Goal: Task Accomplishment & Management: Use online tool/utility

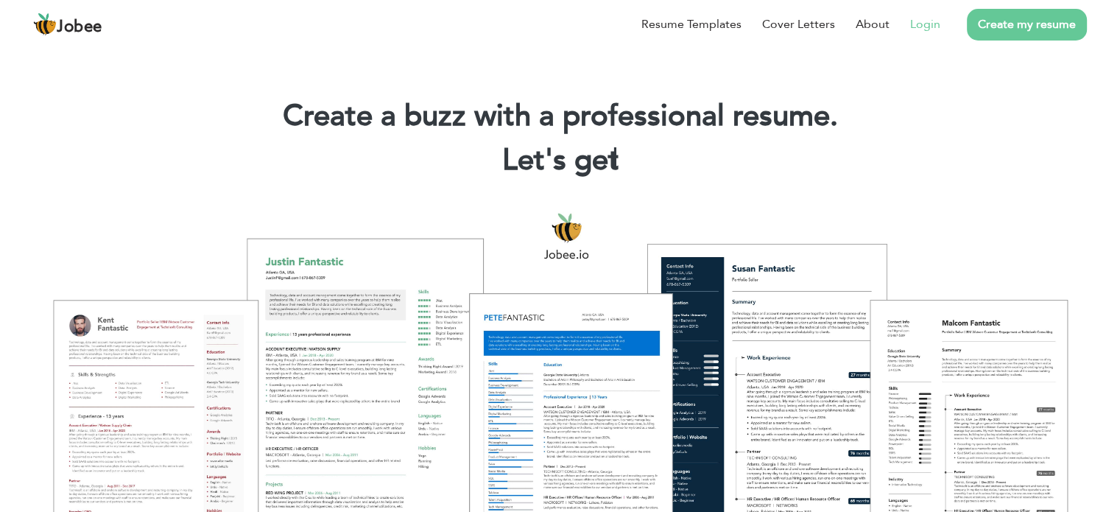
click at [929, 22] on link "Login" at bounding box center [925, 24] width 30 height 18
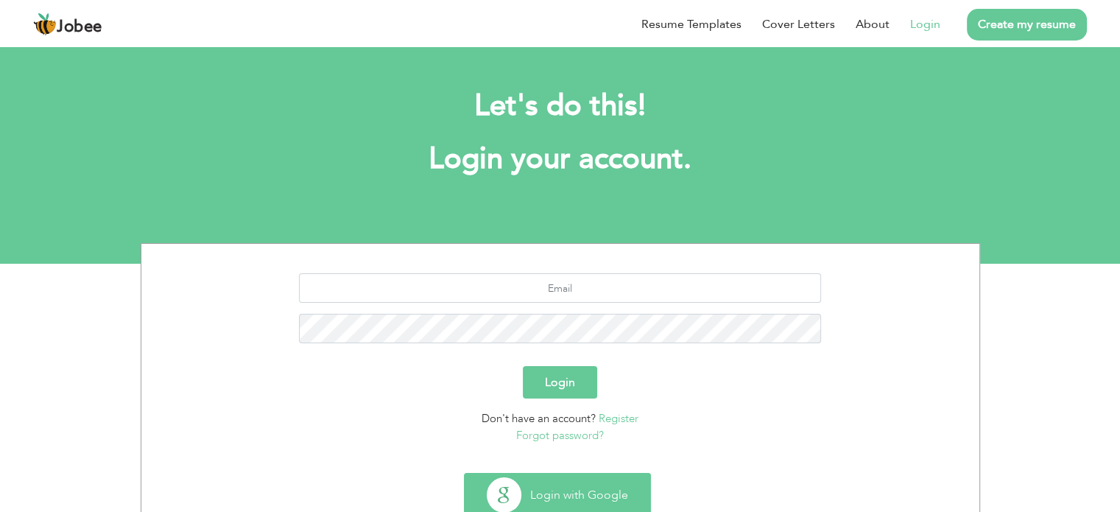
click at [574, 494] on button "Login with Google" at bounding box center [558, 494] width 186 height 43
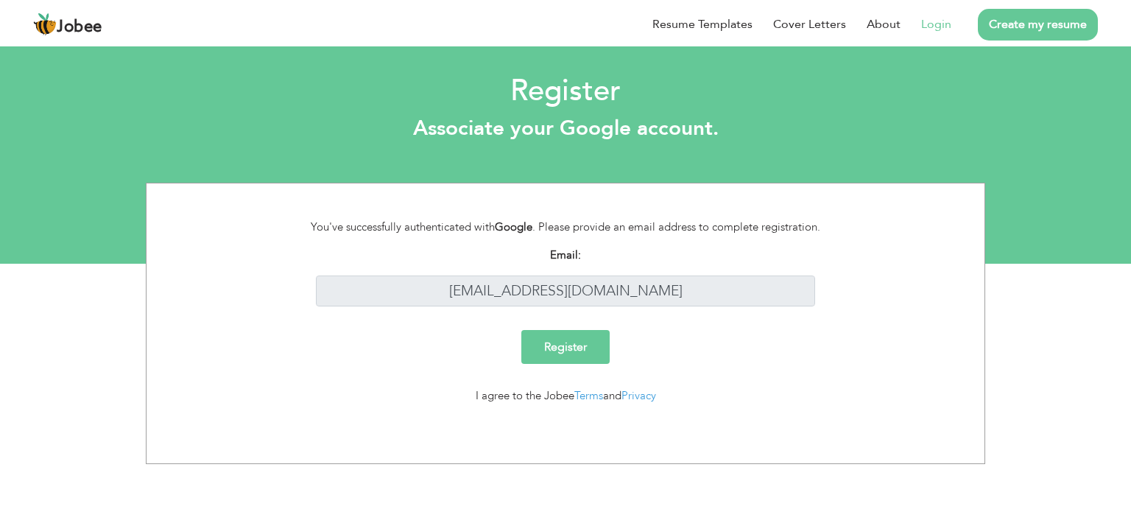
click at [1054, 40] on li "Create my resume" at bounding box center [1024, 24] width 147 height 38
click at [572, 342] on input "Register" at bounding box center [565, 347] width 88 height 34
click at [1057, 28] on link "Create my resume" at bounding box center [1038, 25] width 120 height 32
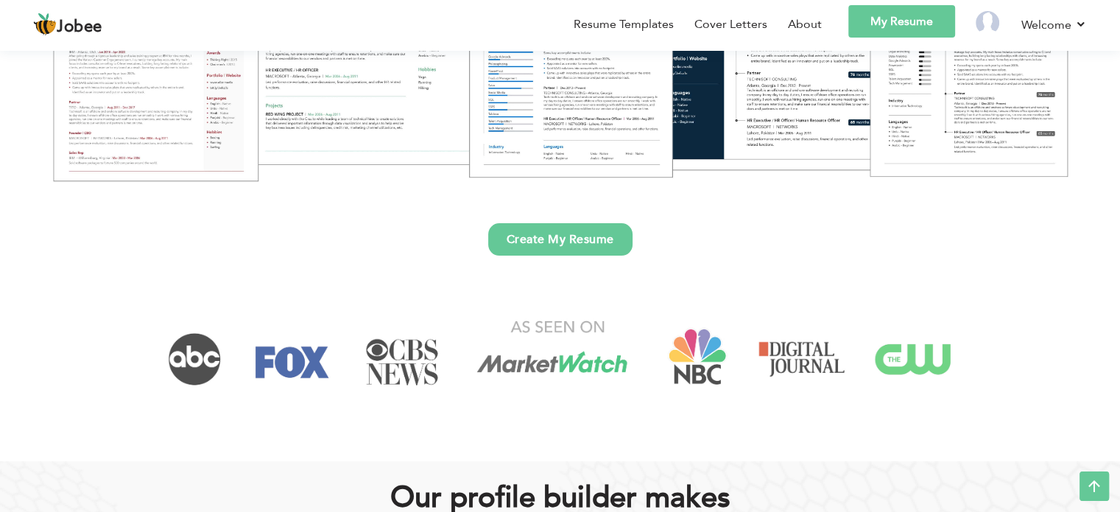
scroll to position [433, 0]
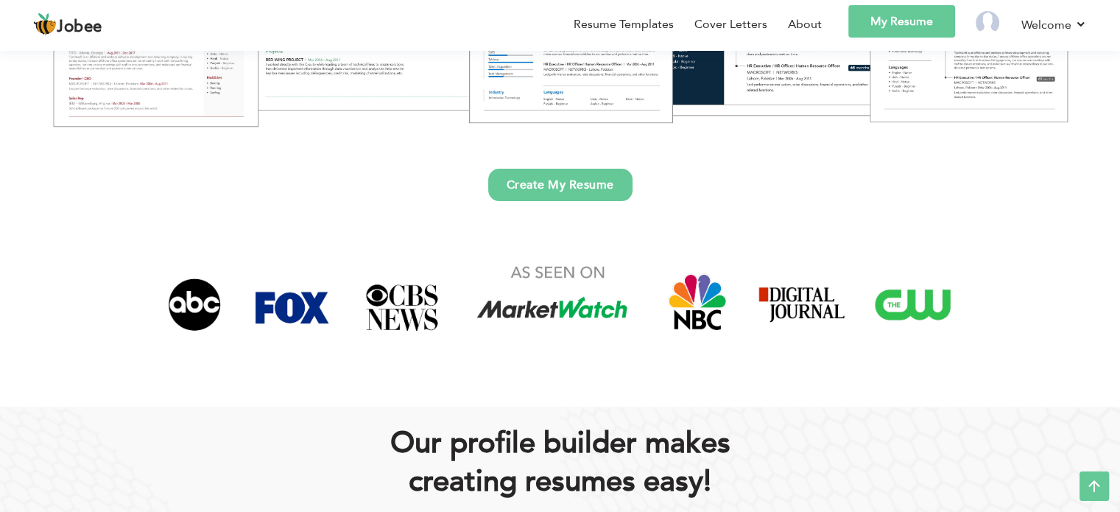
click at [542, 186] on link "Create My Resume" at bounding box center [560, 185] width 144 height 32
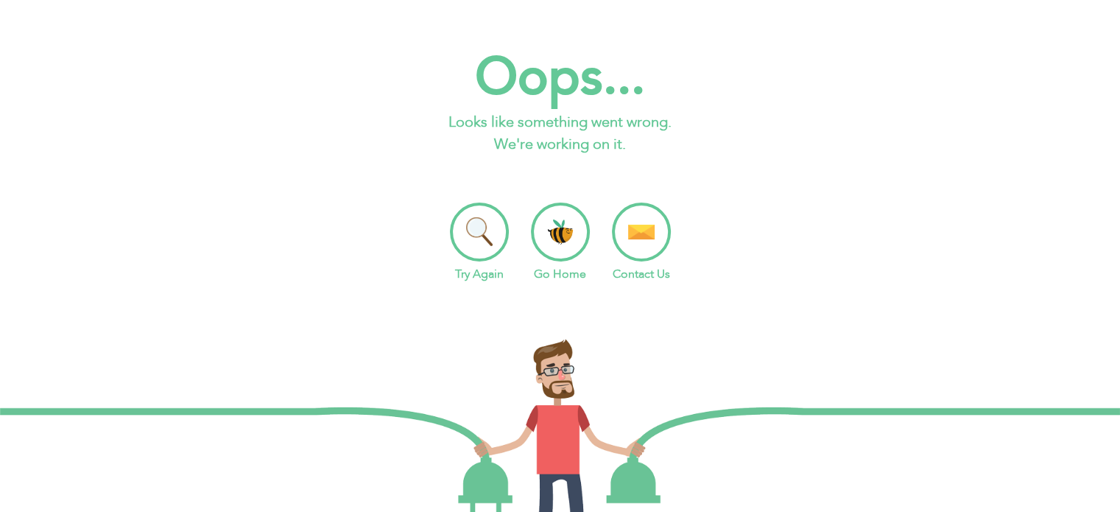
click at [486, 220] on li "Try Again" at bounding box center [479, 242] width 59 height 80
click at [560, 237] on li "Go Home" at bounding box center [560, 242] width 59 height 80
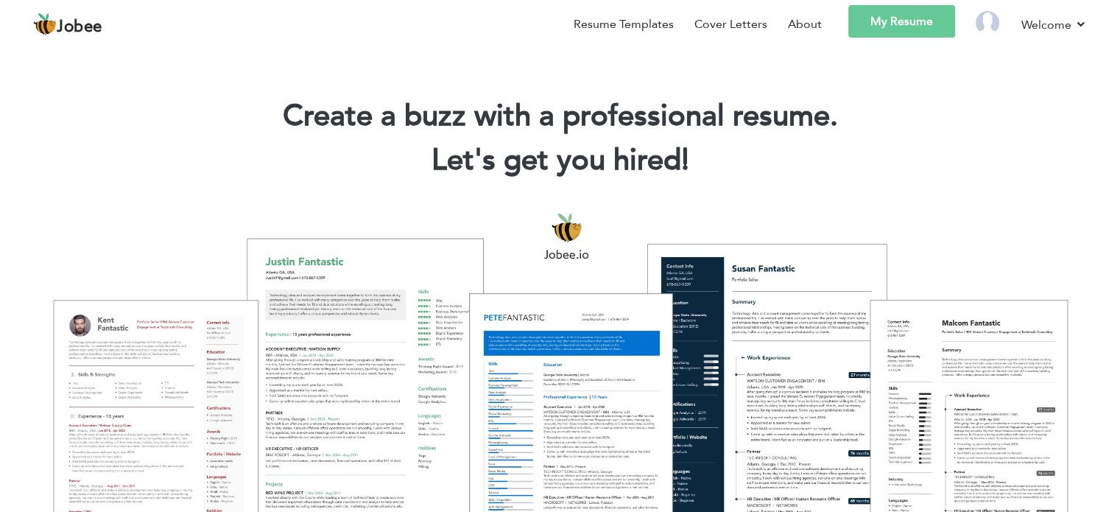
click at [915, 23] on link "My Resume" at bounding box center [901, 21] width 107 height 32
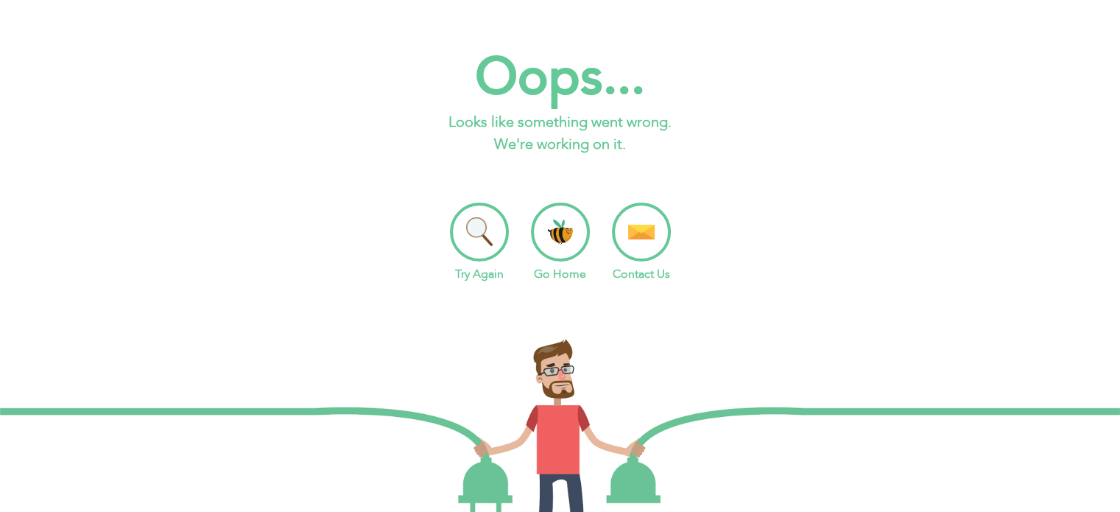
drag, startPoint x: 529, startPoint y: 236, endPoint x: 542, endPoint y: 236, distance: 12.5
click at [542, 236] on ul "Try Again Go Home Contact Us" at bounding box center [560, 242] width 1120 height 80
click at [542, 236] on li "Go Home" at bounding box center [560, 242] width 59 height 80
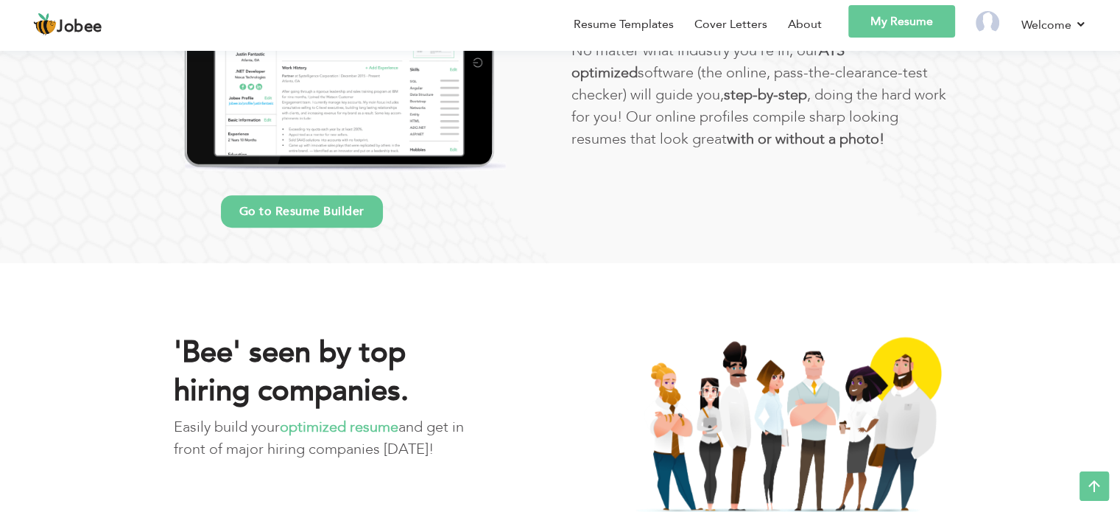
scroll to position [1059, 0]
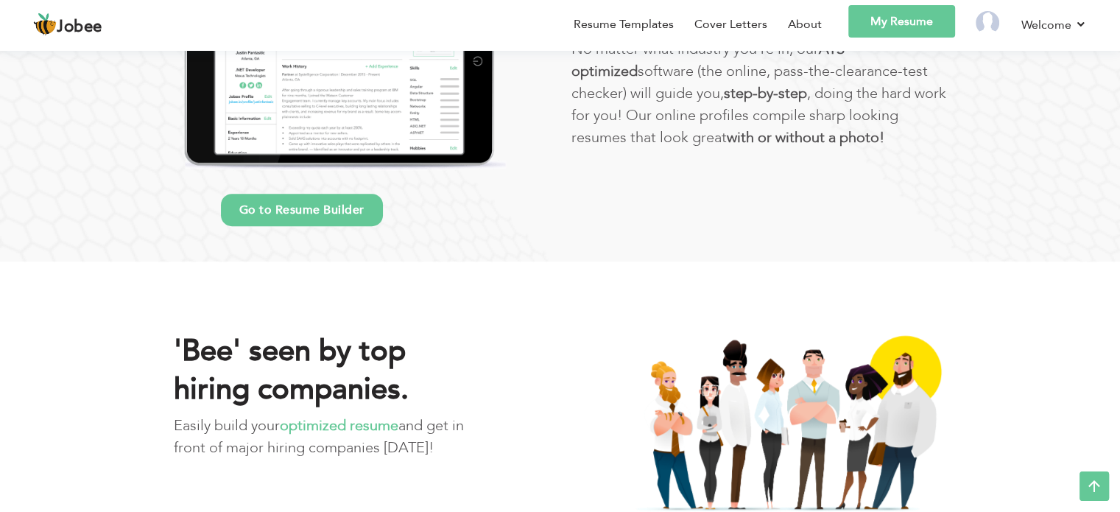
click at [283, 215] on link "Go to Resume Builder" at bounding box center [302, 210] width 162 height 32
